Goal: Check status: Check status

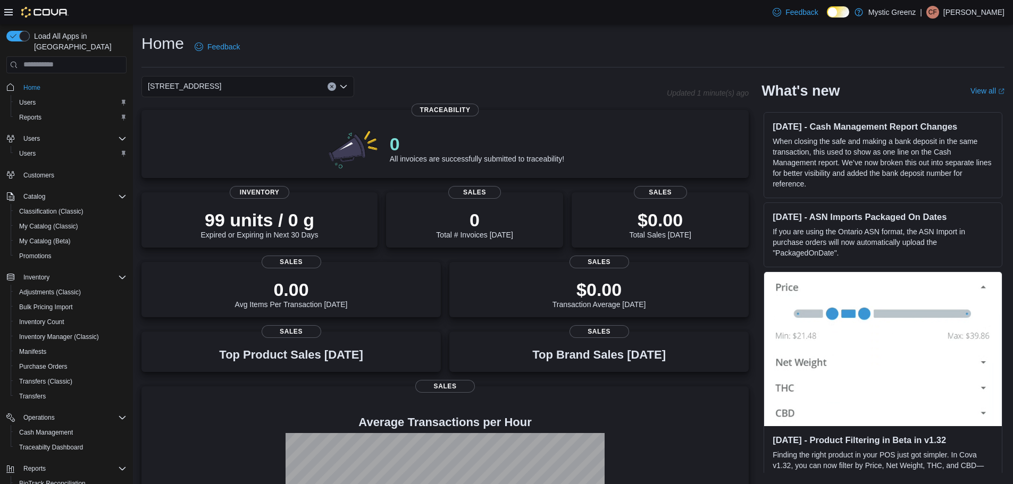
click at [240, 90] on div "5045 Indus Drive" at bounding box center [247, 86] width 213 height 21
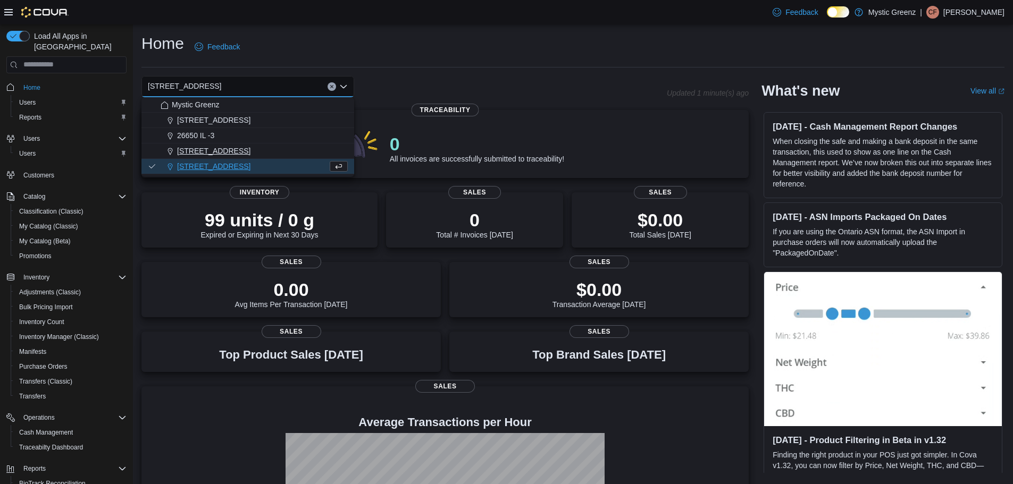
click at [217, 148] on span "360 S Green Mount Rd." at bounding box center [213, 151] width 73 height 11
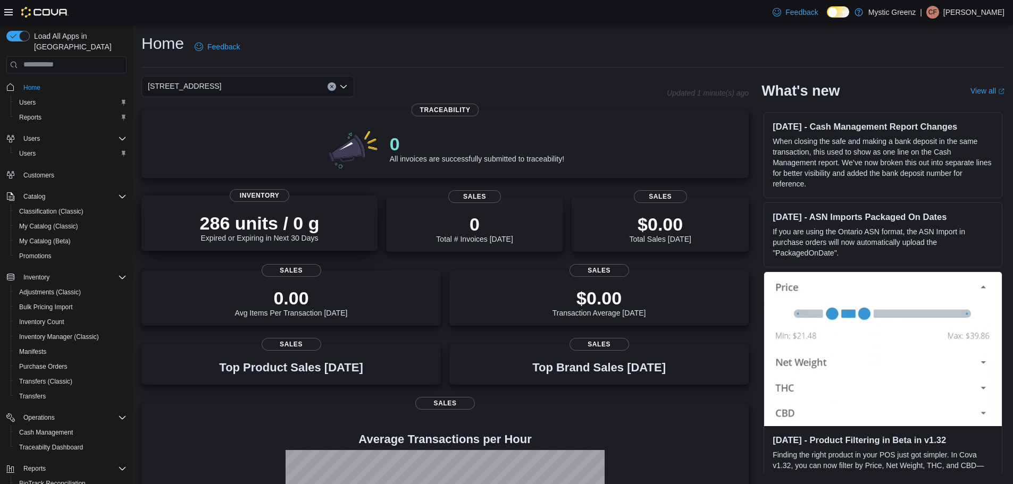
click at [231, 237] on div "286 units / 0 g Expired or Expiring in Next 30 Days" at bounding box center [260, 228] width 120 height 30
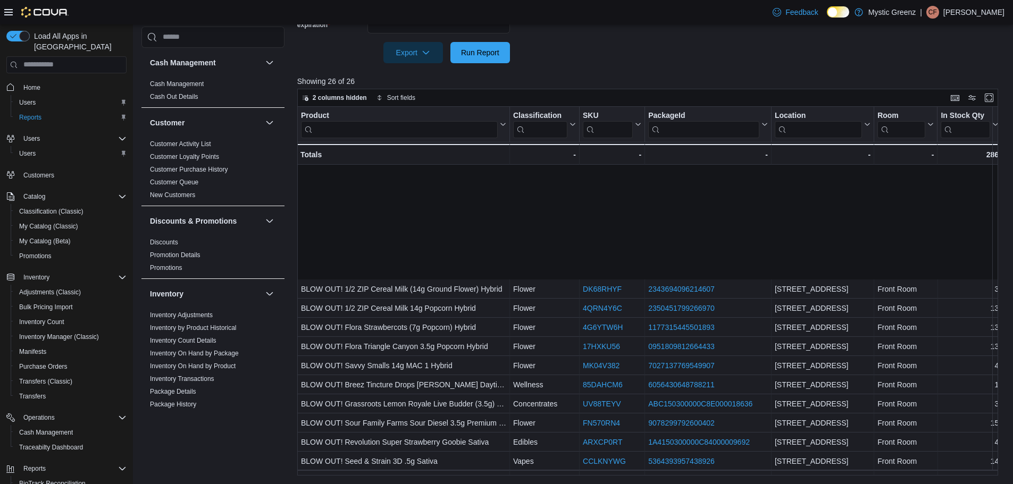
scroll to position [191, 0]
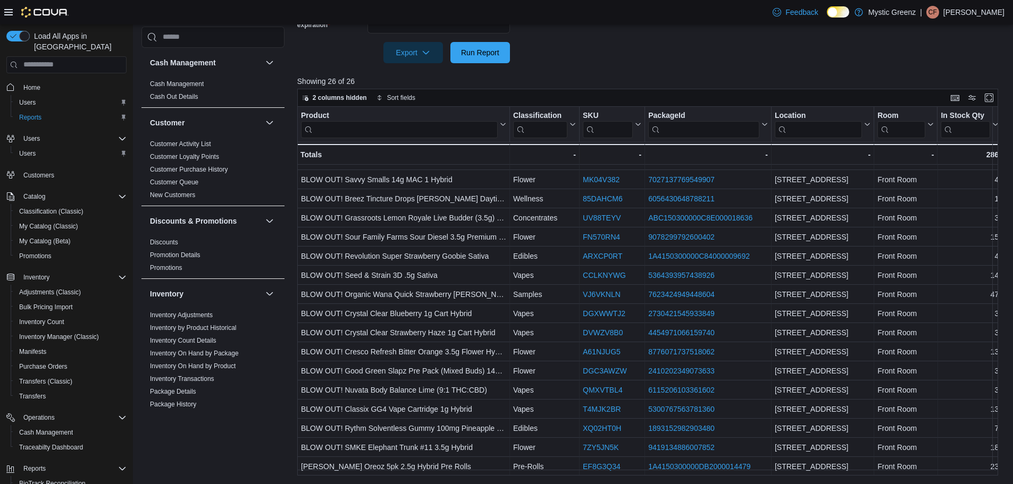
click at [477, 475] on div "Reports Feedback Cash Management Cash Management Cash Out Details Customer Cust…" at bounding box center [573, 89] width 881 height 790
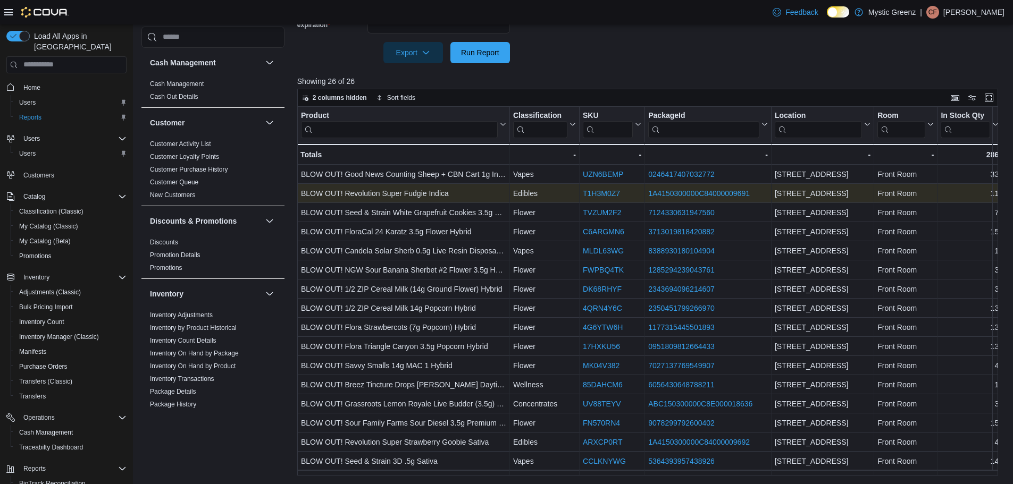
scroll to position [0, 0]
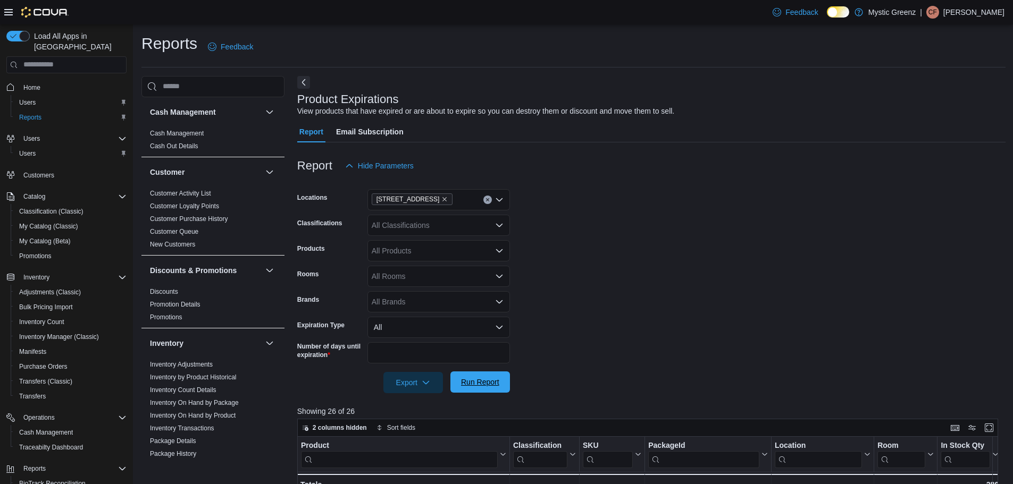
click at [476, 382] on span "Run Report" at bounding box center [480, 382] width 38 height 11
click at [448, 198] on icon "Remove 360 S Green Mount Rd. from selection in this group" at bounding box center [444, 199] width 6 height 6
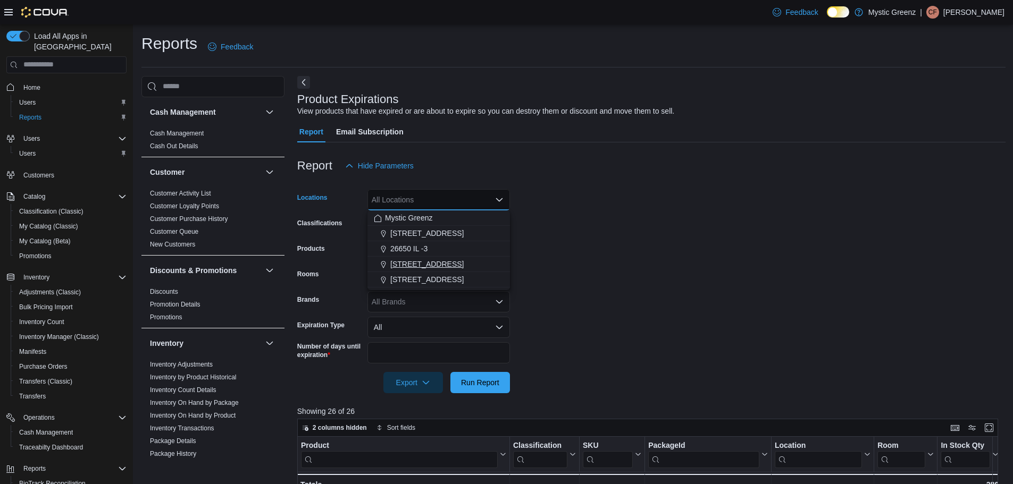
click at [430, 262] on span "360 S Green Mount Rd." at bounding box center [426, 264] width 73 height 11
drag, startPoint x: 451, startPoint y: 198, endPoint x: 448, endPoint y: 205, distance: 7.1
click at [448, 199] on icon "Remove 360 S Green Mount Rd. from selection in this group" at bounding box center [444, 199] width 6 height 6
click at [434, 233] on span "1120 Woodlawn Rd" at bounding box center [426, 233] width 73 height 11
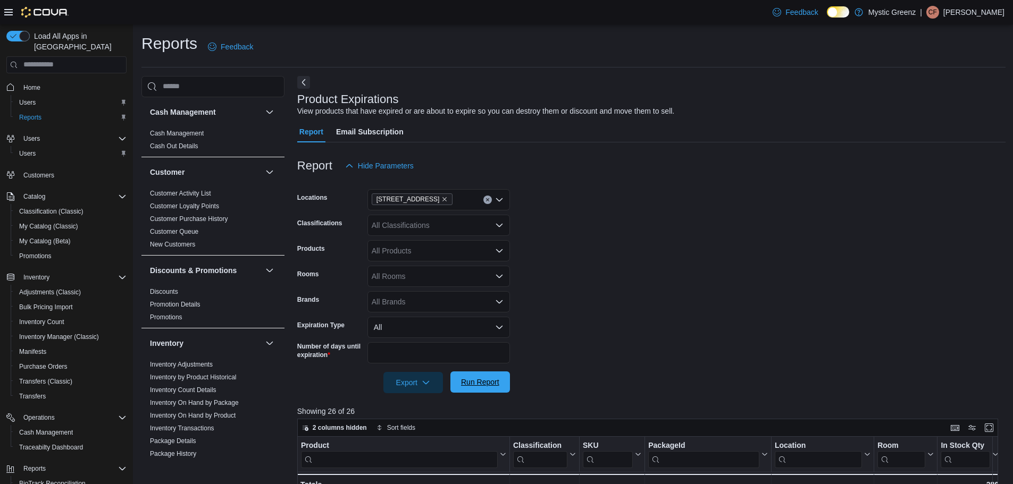
click at [471, 384] on span "Run Report" at bounding box center [480, 382] width 38 height 11
click at [441, 197] on icon "Remove 1120 Woodlawn Rd from selection in this group" at bounding box center [444, 199] width 6 height 6
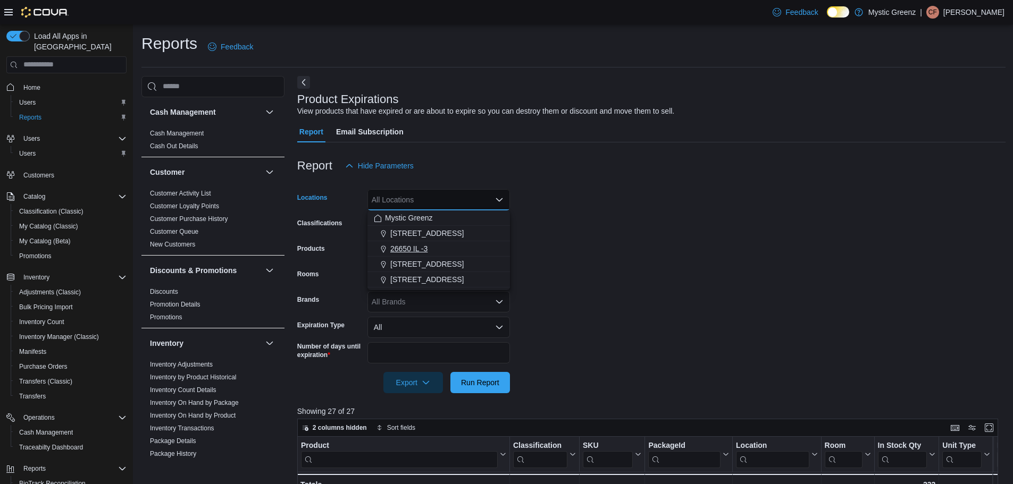
click at [419, 250] on span "26650 IL -3" at bounding box center [408, 248] width 37 height 11
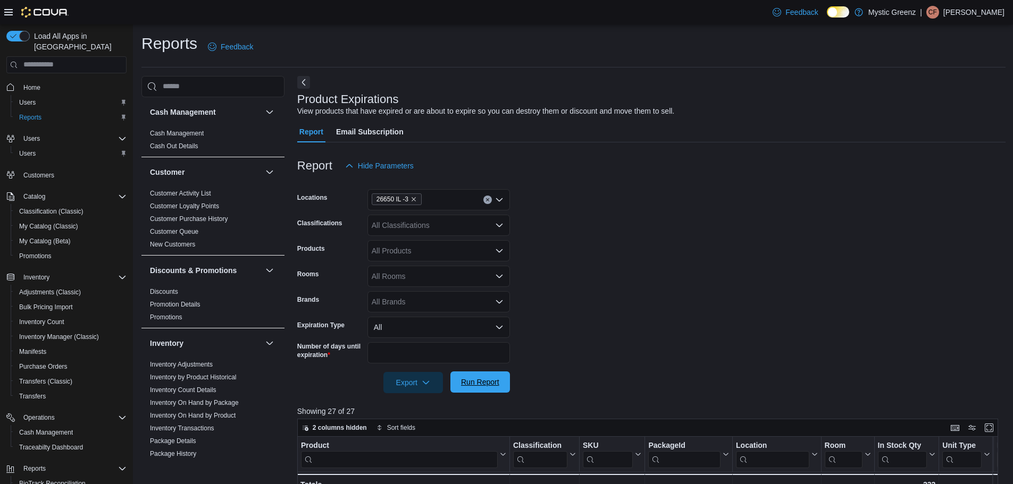
click at [476, 382] on span "Run Report" at bounding box center [480, 382] width 38 height 11
